Goal: Task Accomplishment & Management: Manage account settings

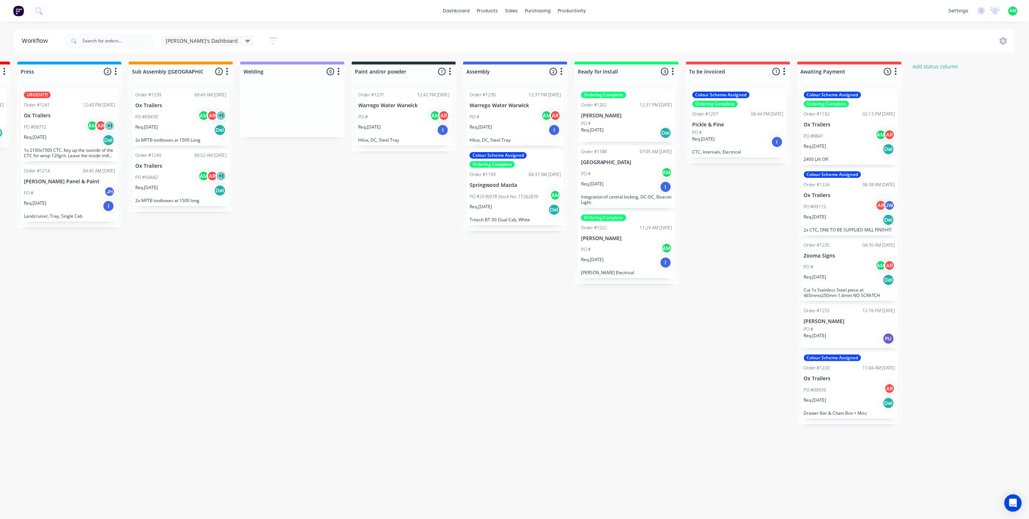
scroll to position [0, 598]
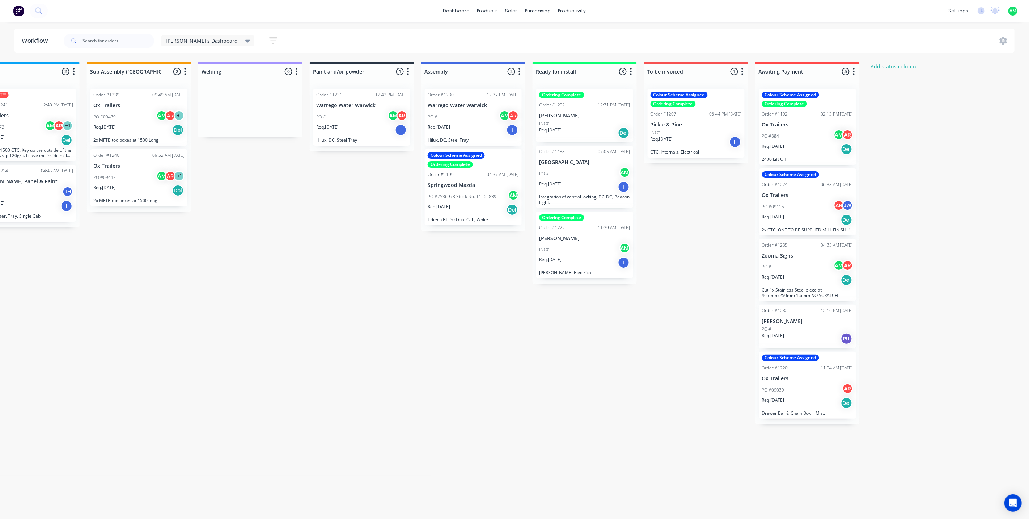
click at [673, 138] on p "Req. 15/08/25" at bounding box center [662, 139] width 22 height 7
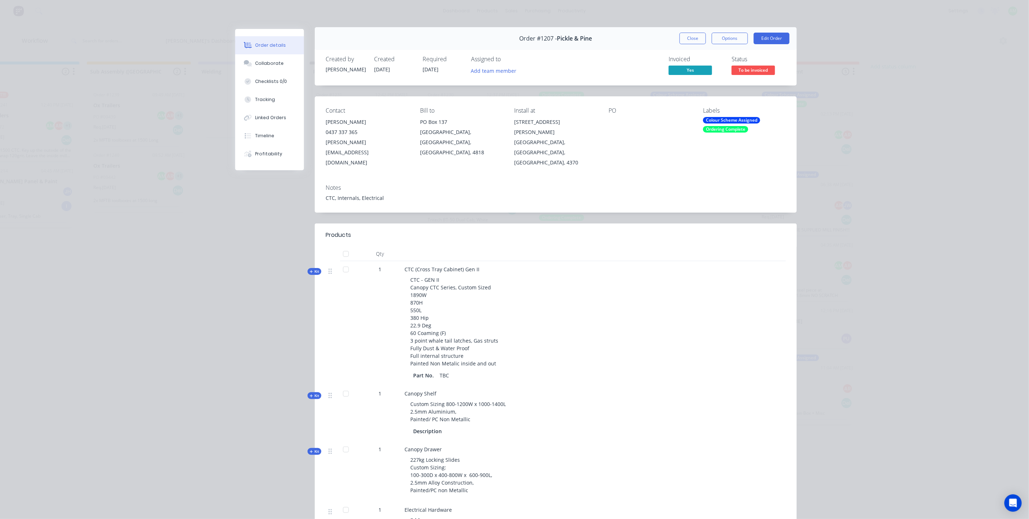
scroll to position [0, 0]
click at [736, 37] on button "Options" at bounding box center [730, 40] width 36 height 12
click at [725, 41] on button "Options" at bounding box center [730, 40] width 36 height 12
click at [682, 36] on button "Close" at bounding box center [693, 40] width 26 height 12
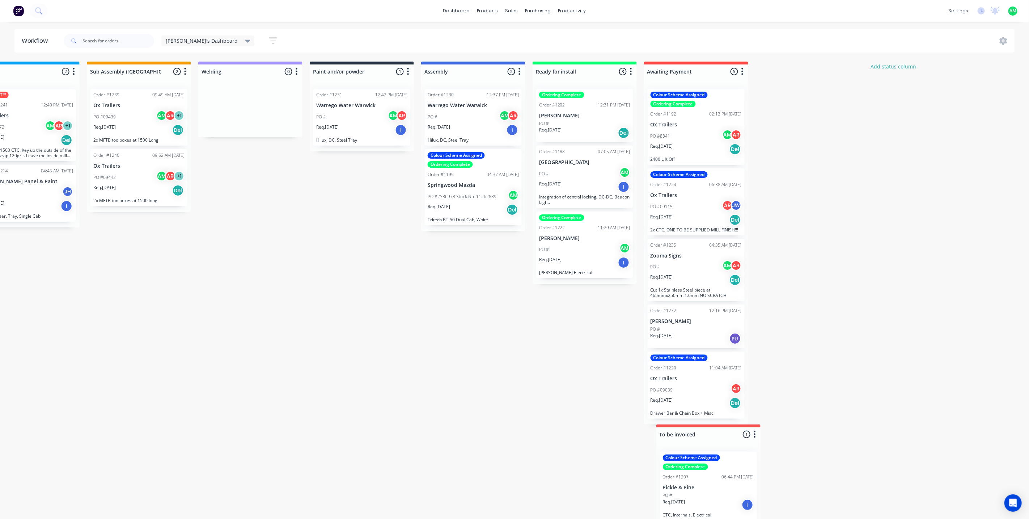
drag, startPoint x: 663, startPoint y: 69, endPoint x: 675, endPoint y: 434, distance: 364.7
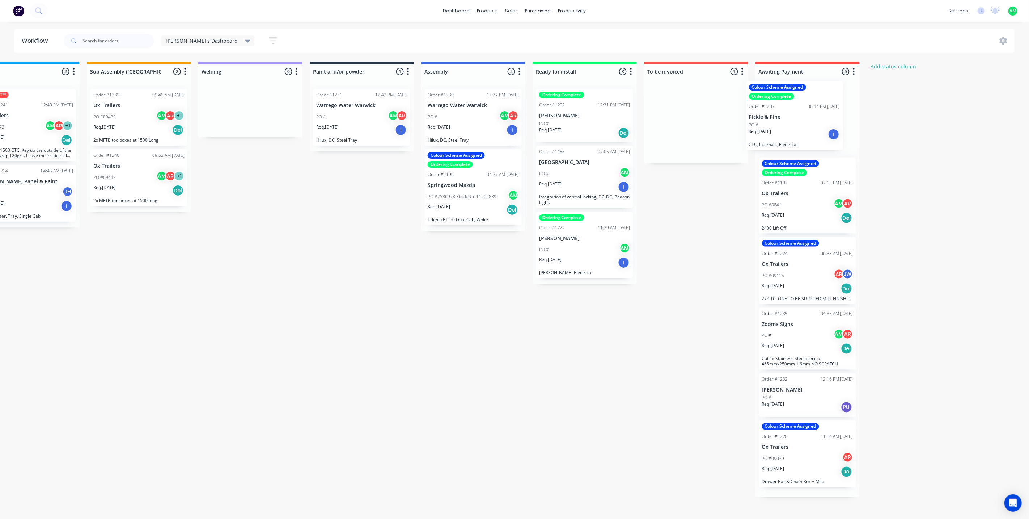
drag, startPoint x: 662, startPoint y: 129, endPoint x: 761, endPoint y: 124, distance: 100.0
click at [761, 124] on div "Submitted 0 Status colour #B7D3F3 hex #B7D3F3 Save Cancel Summaries Total order…" at bounding box center [210, 279] width 1627 height 435
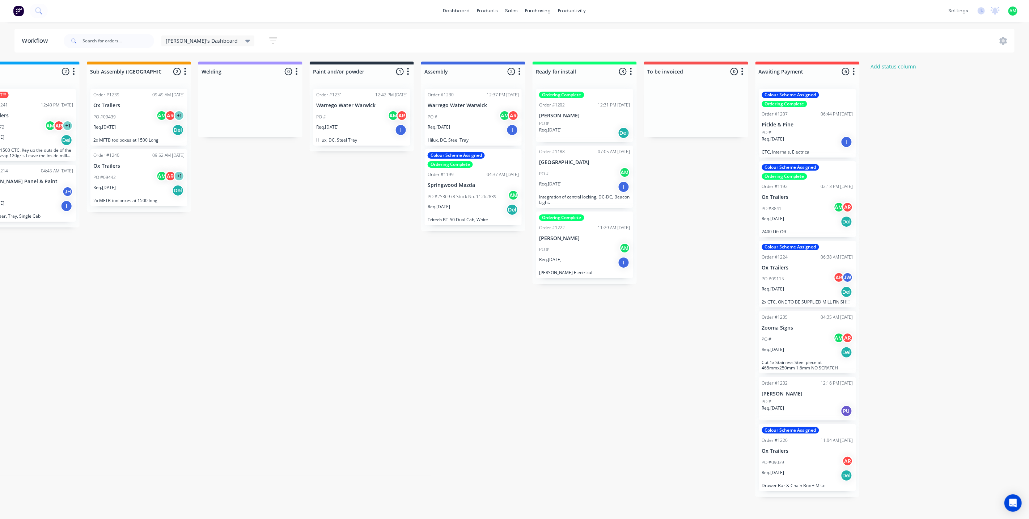
click at [385, 240] on div "Submitted 0 Status colour #B7D3F3 hex #B7D3F3 Save Cancel Summaries Total order…" at bounding box center [210, 279] width 1627 height 435
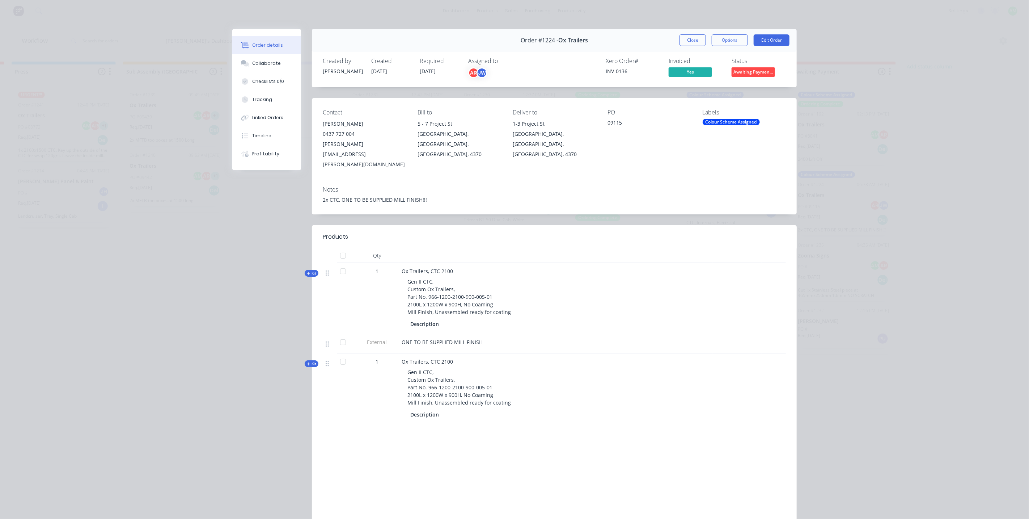
scroll to position [0, 561]
drag, startPoint x: 690, startPoint y: 41, endPoint x: 682, endPoint y: 47, distance: 10.1
click at [690, 42] on button "Close" at bounding box center [693, 40] width 26 height 12
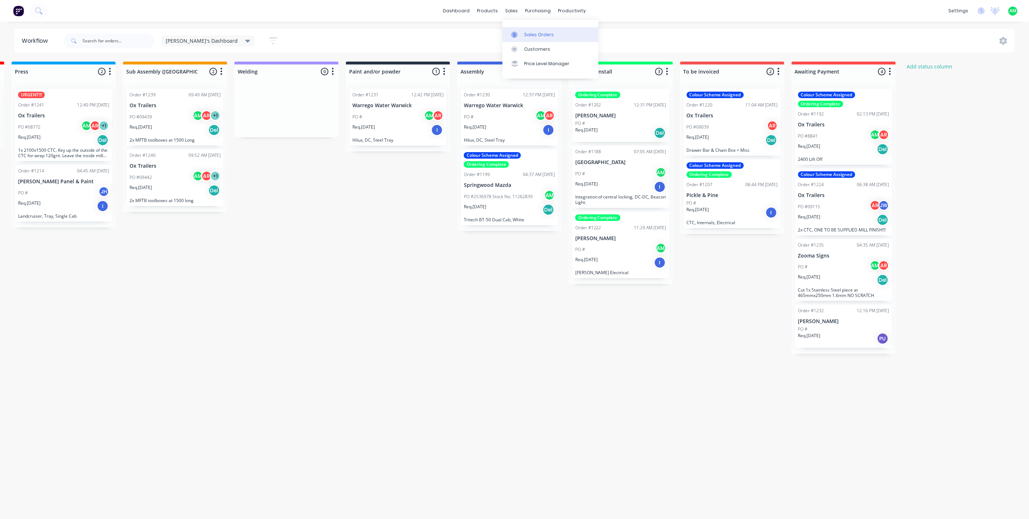
click at [518, 33] on div at bounding box center [516, 34] width 11 height 7
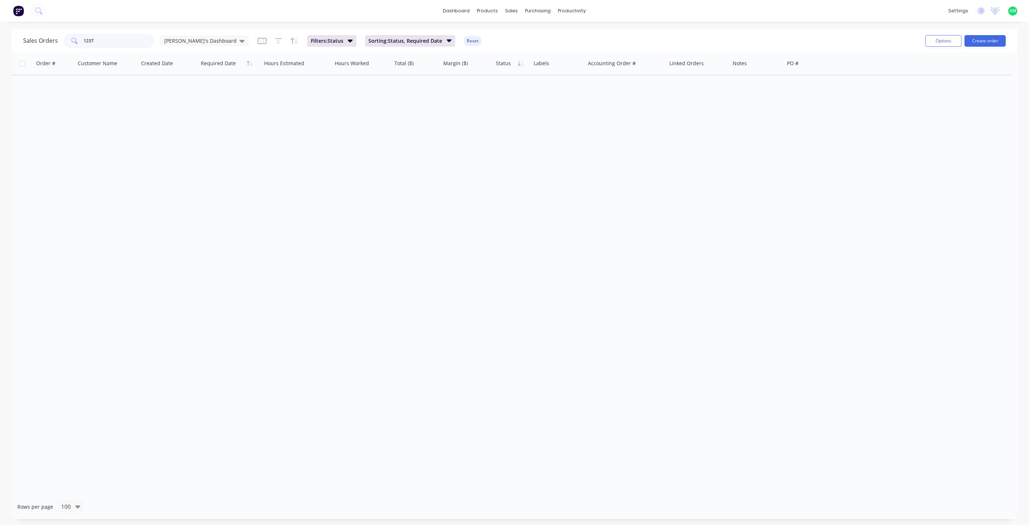
click at [125, 43] on input "1237" at bounding box center [119, 41] width 71 height 14
type input "1207"
click at [518, 91] on button "Filter column" at bounding box center [523, 92] width 54 height 14
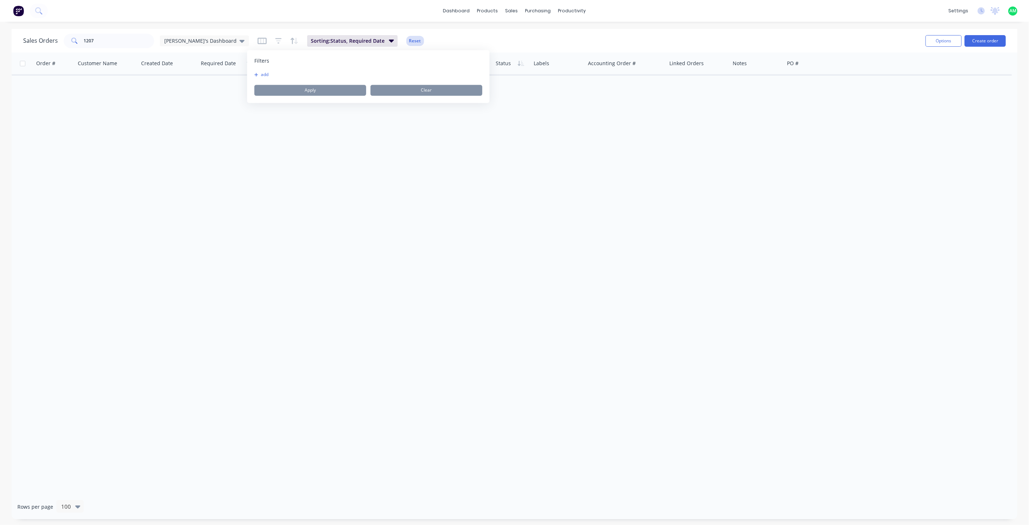
click at [406, 39] on button "Reset" at bounding box center [415, 41] width 18 height 10
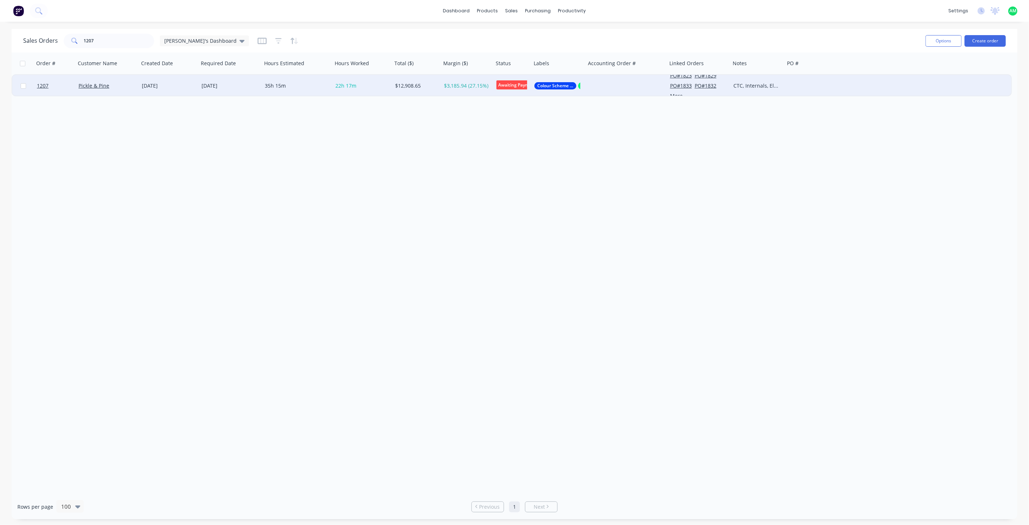
click at [24, 84] on input "checkbox" at bounding box center [23, 85] width 5 height 5
checkbox input "true"
click at [947, 44] on button "Options" at bounding box center [944, 41] width 36 height 12
click at [912, 75] on div "Archive" at bounding box center [922, 73] width 67 height 10
checkbox input "false"
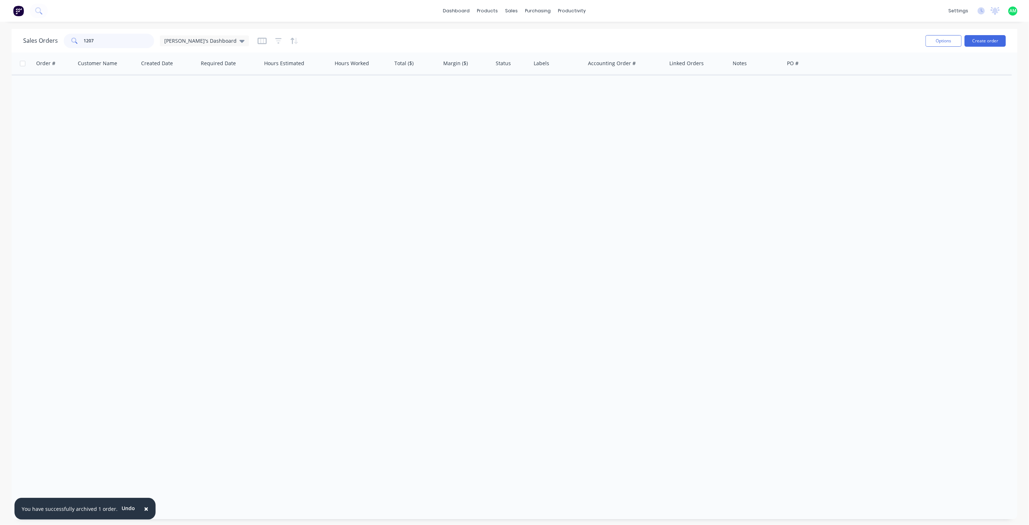
drag, startPoint x: 117, startPoint y: 46, endPoint x: 103, endPoint y: 49, distance: 14.1
click at [103, 49] on div "Sales Orders 1207 Aaron's Dashboard" at bounding box center [471, 41] width 897 height 18
drag, startPoint x: 109, startPoint y: 41, endPoint x: 47, endPoint y: 35, distance: 62.1
click at [47, 35] on div "Sales Orders 1207 Aaron's Dashboard" at bounding box center [136, 41] width 226 height 14
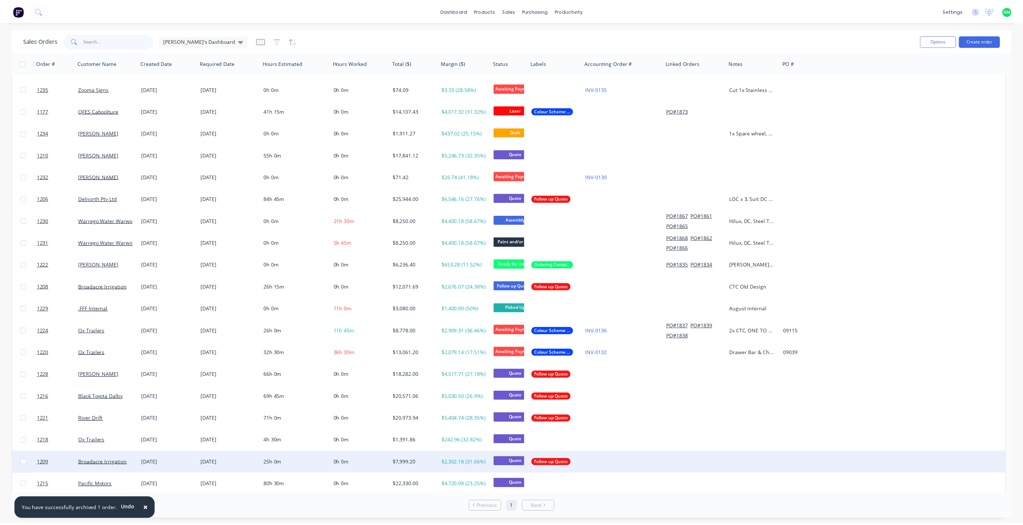
scroll to position [193, 0]
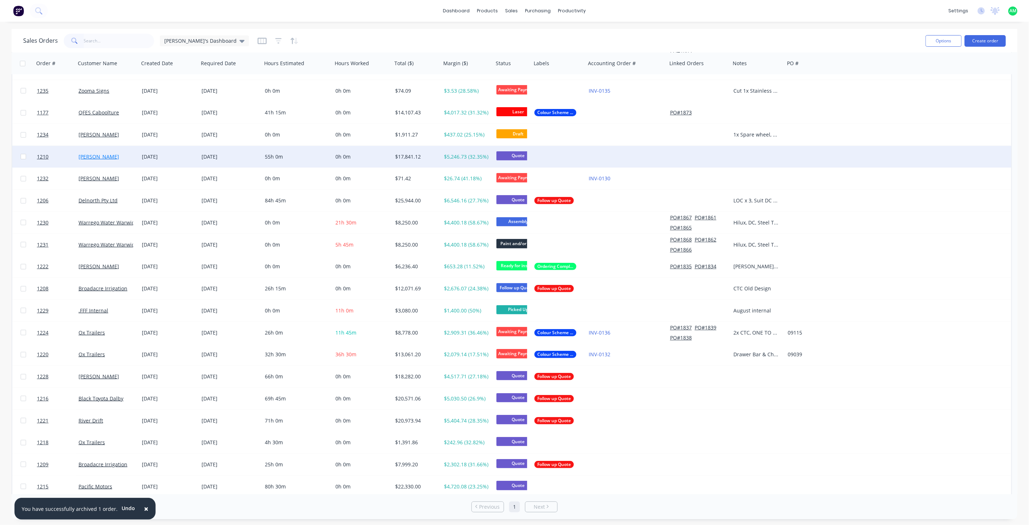
click at [100, 156] on link "Ryan Purcell" at bounding box center [99, 156] width 41 height 7
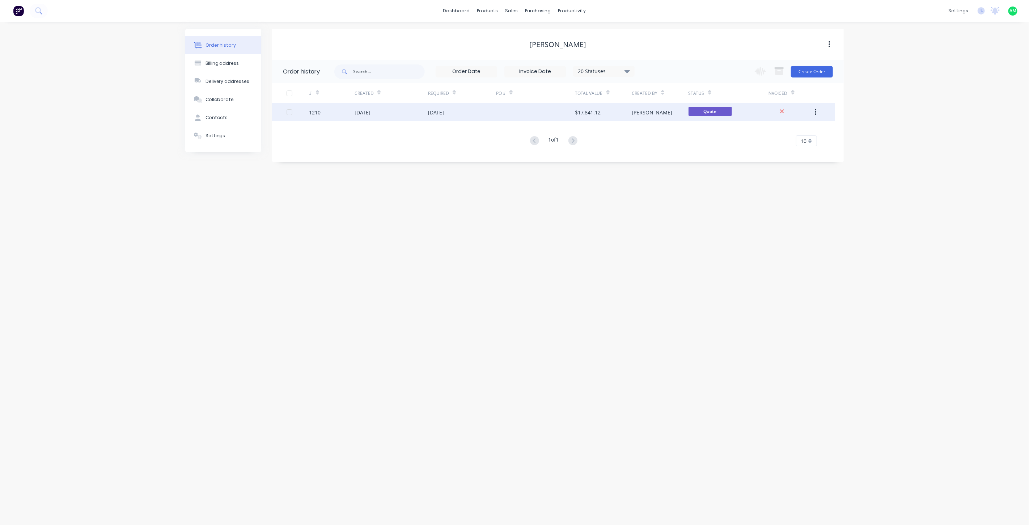
click at [371, 114] on div "16 Jul 2025" at bounding box center [363, 113] width 16 height 8
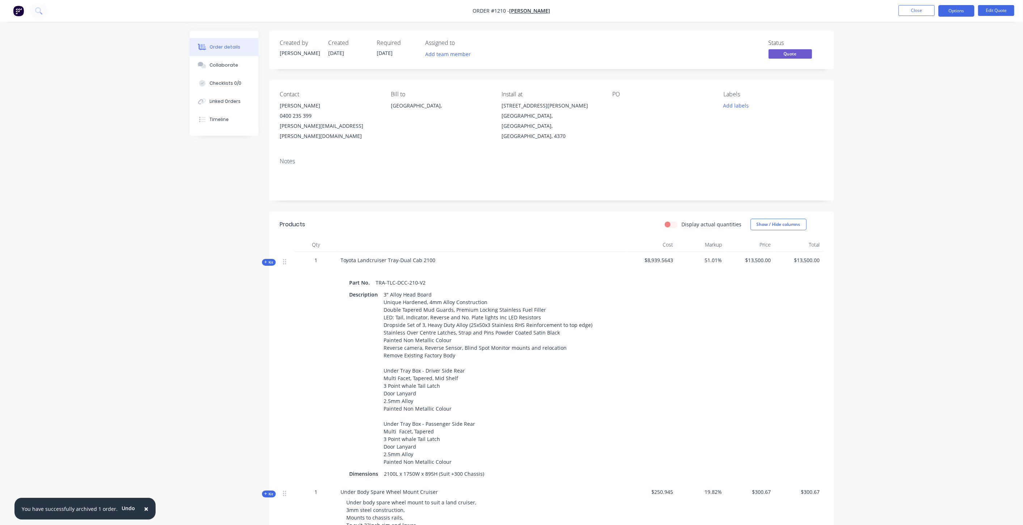
click at [270, 259] on span "Kit" at bounding box center [268, 261] width 9 height 5
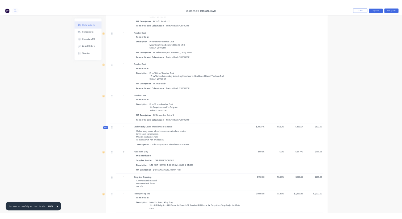
scroll to position [3753, 0]
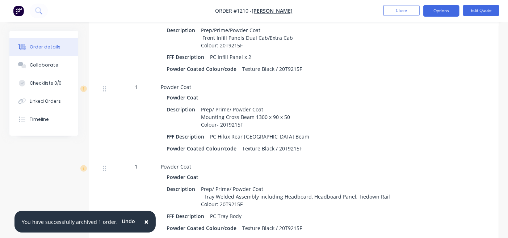
drag, startPoint x: 108, startPoint y: 191, endPoint x: 160, endPoint y: 180, distance: 52.8
click at [160, 180] on div "1 Powder Coat Powder Coat Description Prep/ Prime/ Powder Coat Tray Welded Asse…" at bounding box center [294, 199] width 388 height 80
drag, startPoint x: 161, startPoint y: 181, endPoint x: 113, endPoint y: 188, distance: 48.6
click at [113, 188] on div "1 Powder Coat Powder Coat Description Prep/ Prime/ Powder Coat Tray Welded Asse…" at bounding box center [294, 199] width 388 height 80
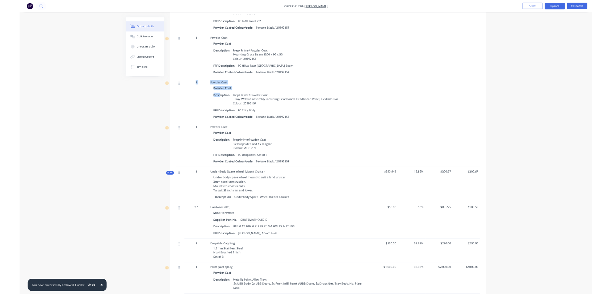
scroll to position [3753, 0]
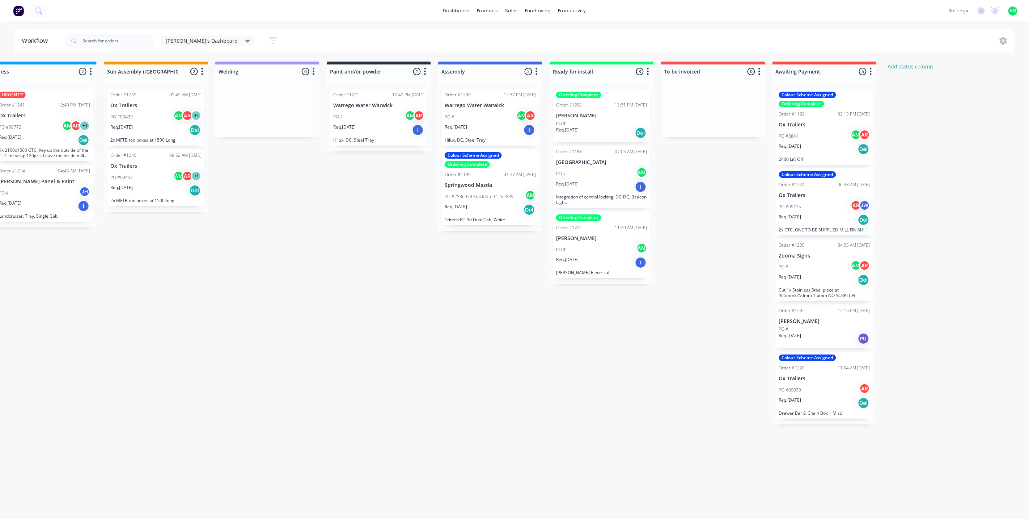
scroll to position [0, 582]
click at [794, 198] on div "Colour Scheme Assigned Order #1224 06:38 AM [DATE] Ox Trailers PO #09115 AR JW …" at bounding box center [823, 201] width 97 height 67
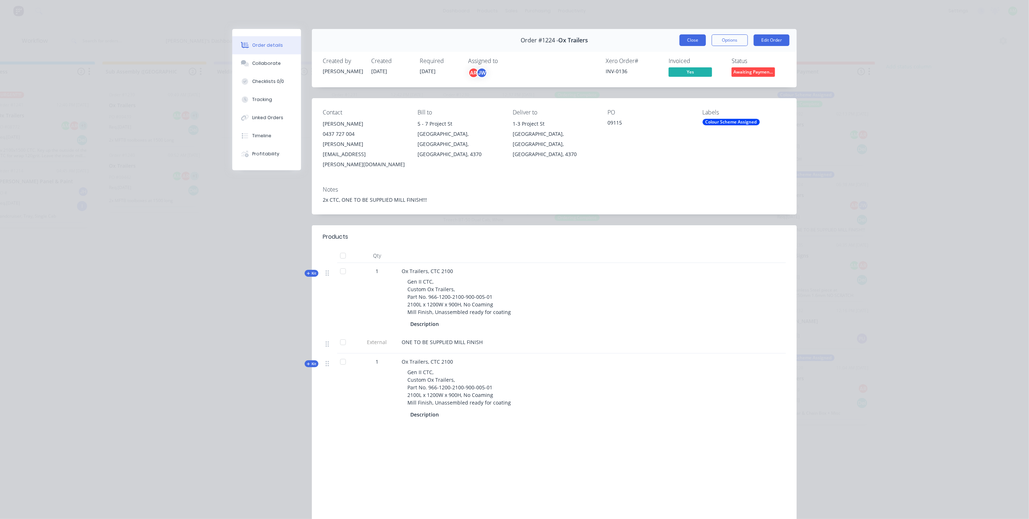
click at [690, 42] on button "Close" at bounding box center [693, 40] width 26 height 12
